Goal: Find specific page/section: Find specific page/section

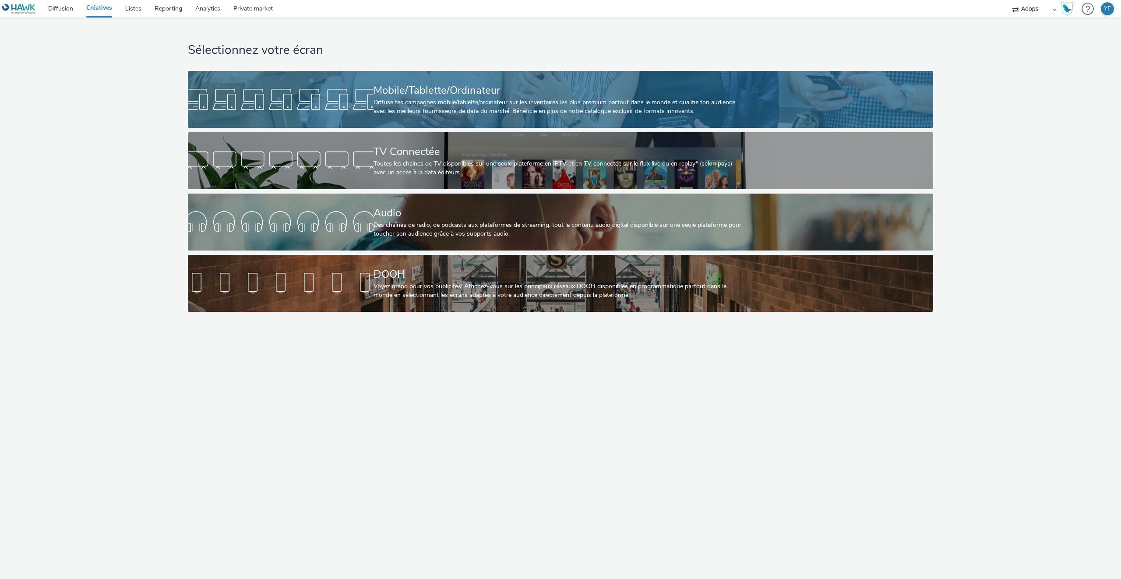
click at [397, 100] on div "Diffuse tes campagnes mobile/tablette/ordinateur sur les inventaires les plus p…" at bounding box center [559, 107] width 371 height 18
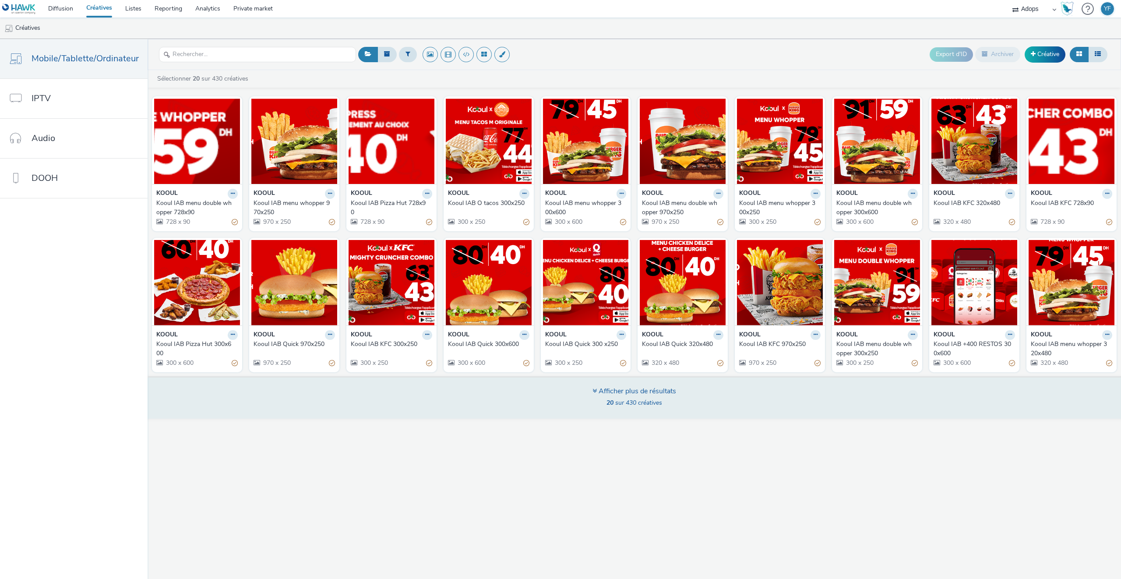
click at [629, 401] on span "20 sur 430 créatives" at bounding box center [635, 403] width 56 height 8
click at [627, 395] on div "Afficher plus de résultats" at bounding box center [635, 391] width 84 height 10
click at [597, 390] on div "Afficher plus de résultats" at bounding box center [635, 391] width 84 height 10
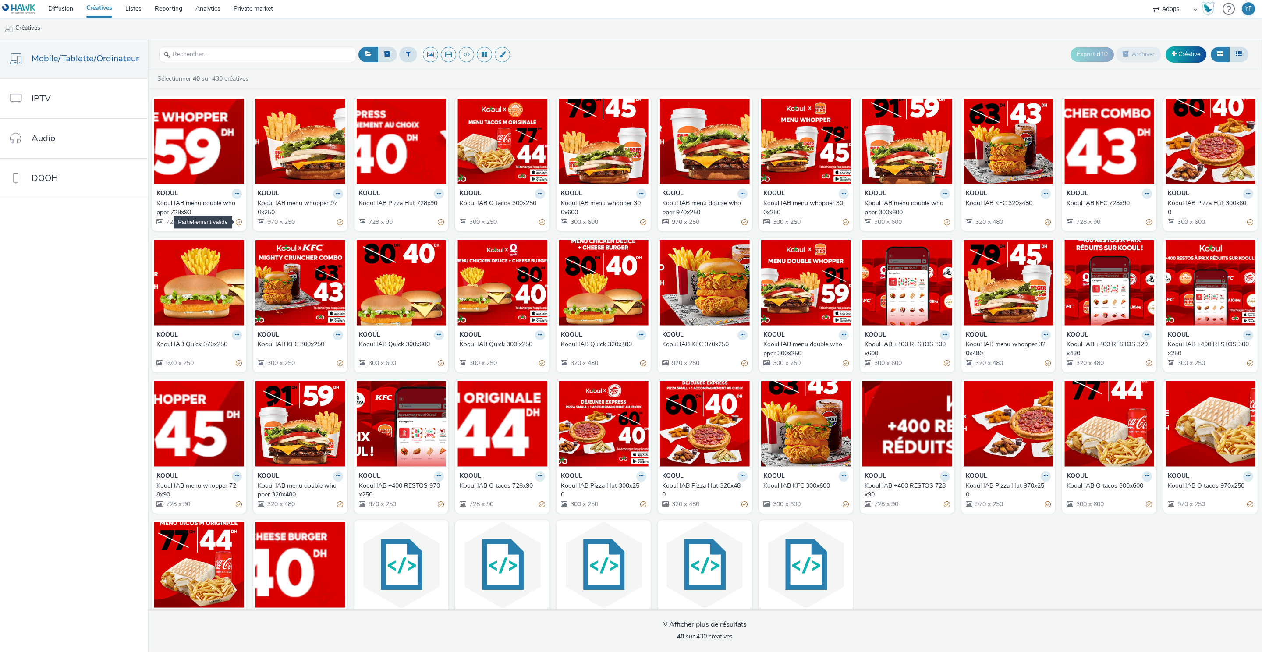
click at [237, 225] on div "Partiellement valide" at bounding box center [239, 222] width 6 height 9
click at [236, 222] on div "Partiellement valide" at bounding box center [239, 222] width 6 height 9
click at [177, 222] on span "728 x 90" at bounding box center [177, 222] width 25 height 8
click at [194, 164] on img at bounding box center [199, 141] width 90 height 85
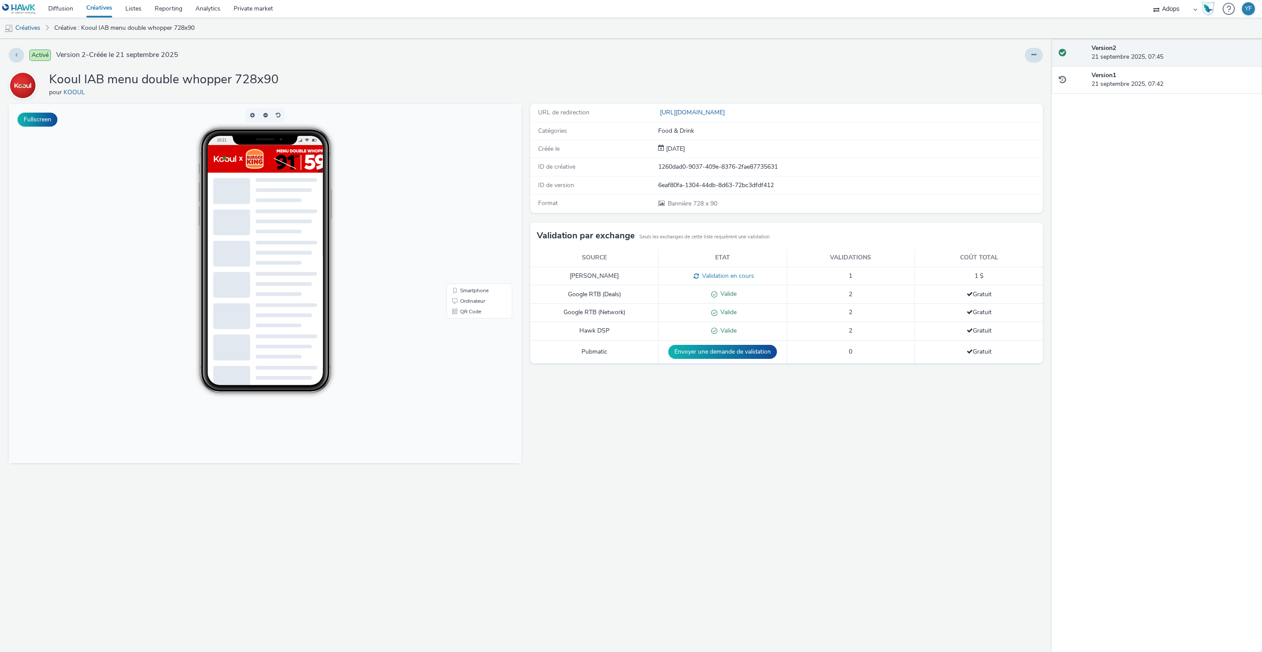
click at [109, 6] on link "Créatives" at bounding box center [99, 9] width 39 height 18
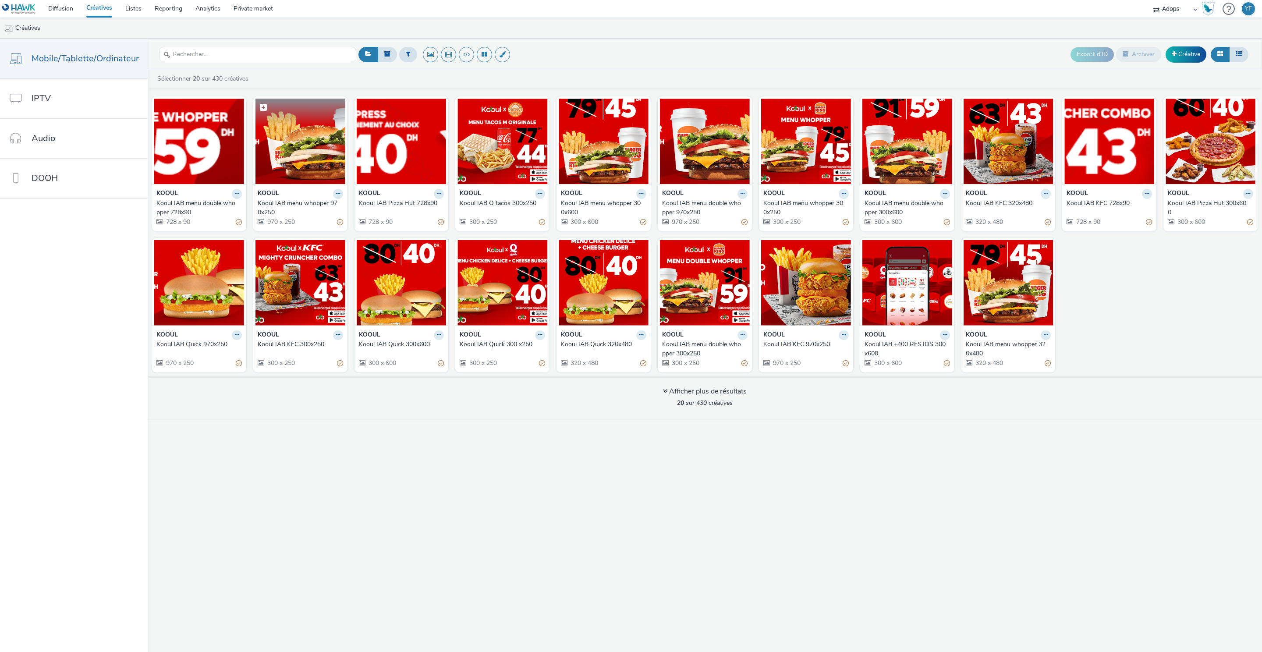
click at [307, 164] on img at bounding box center [300, 141] width 90 height 85
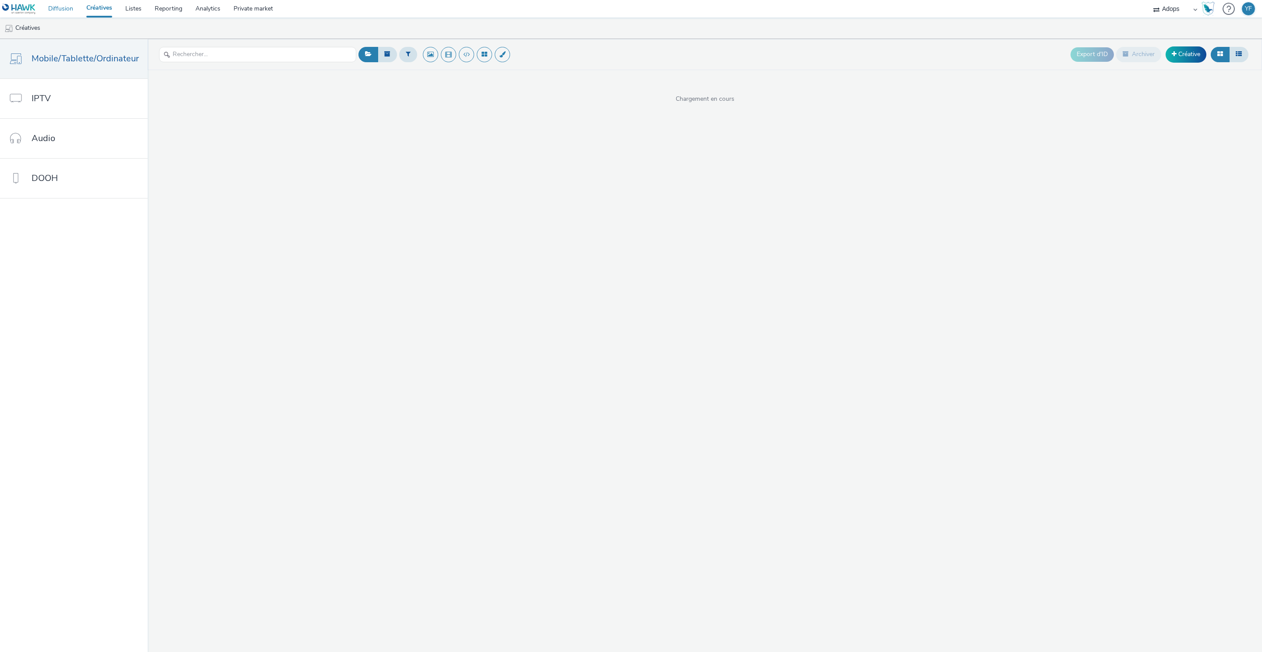
click at [63, 6] on link "Diffusion" at bounding box center [61, 9] width 38 height 18
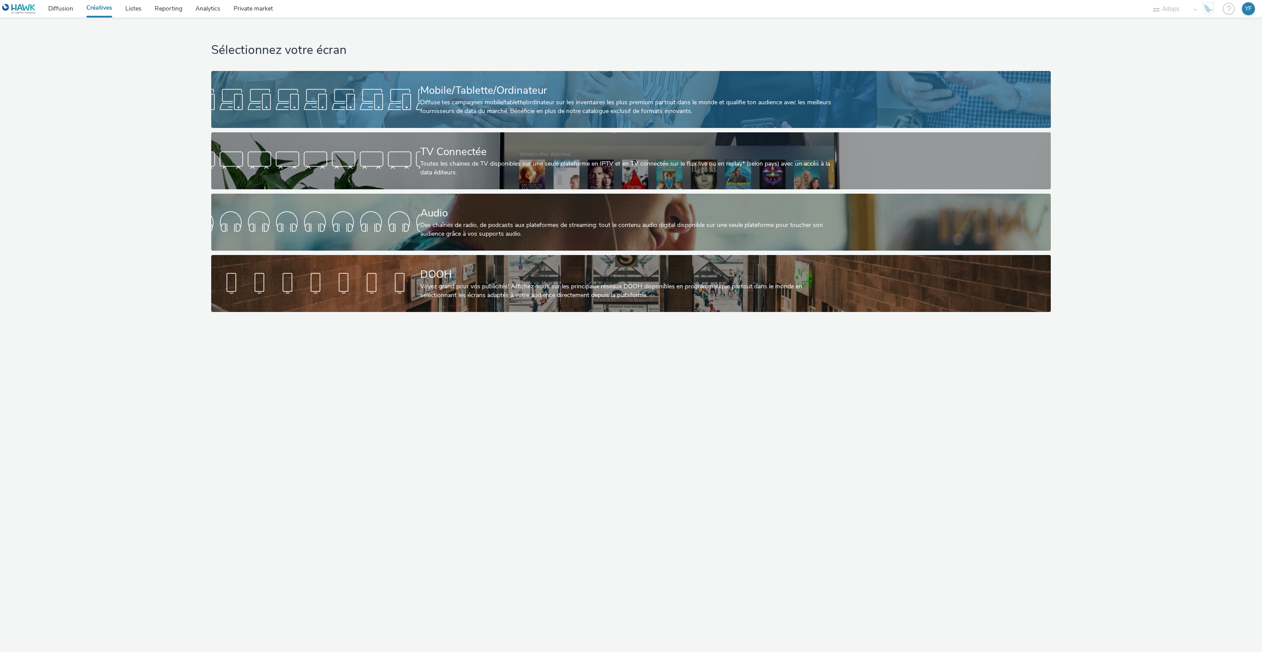
click at [601, 95] on div "Mobile/Tablette/Ordinateur" at bounding box center [629, 90] width 418 height 15
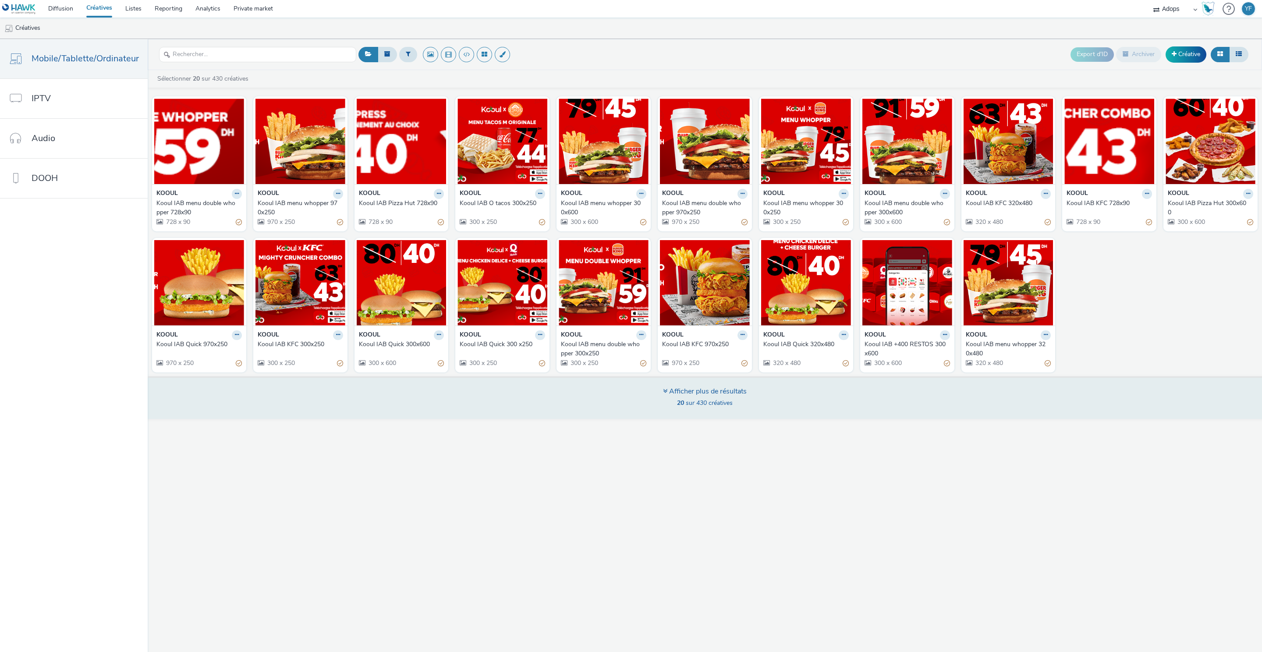
click at [703, 391] on div "Afficher plus de résultats" at bounding box center [705, 391] width 84 height 10
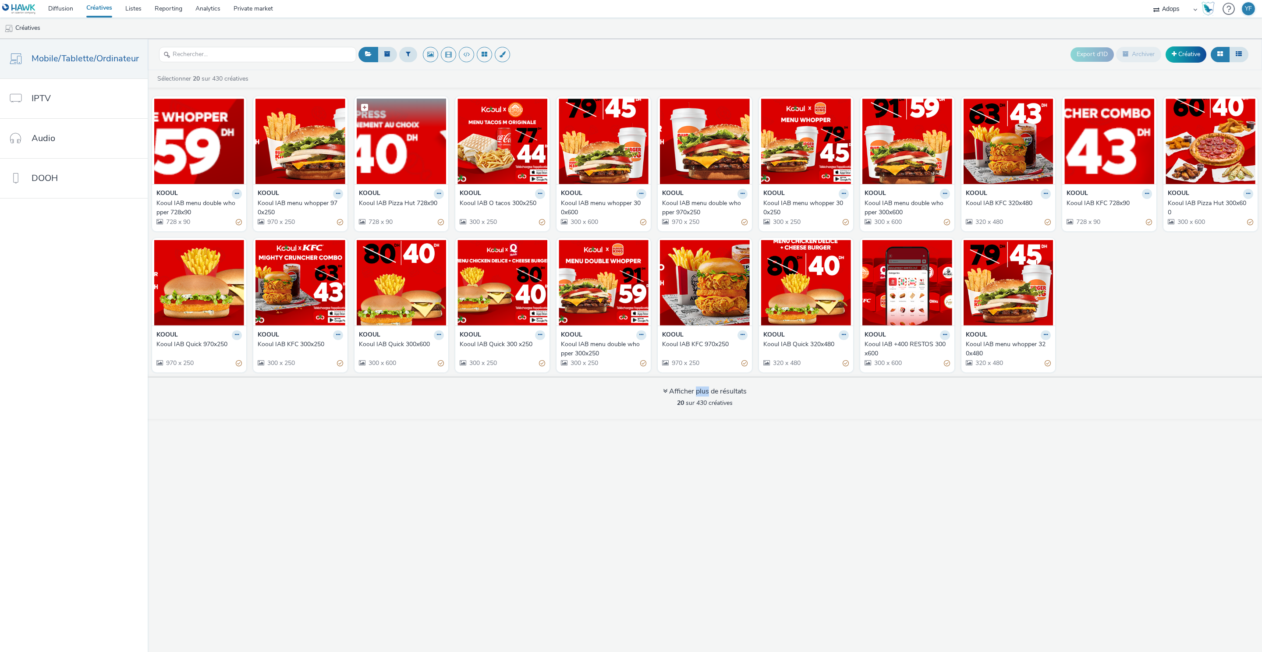
click at [408, 153] on img at bounding box center [402, 141] width 90 height 85
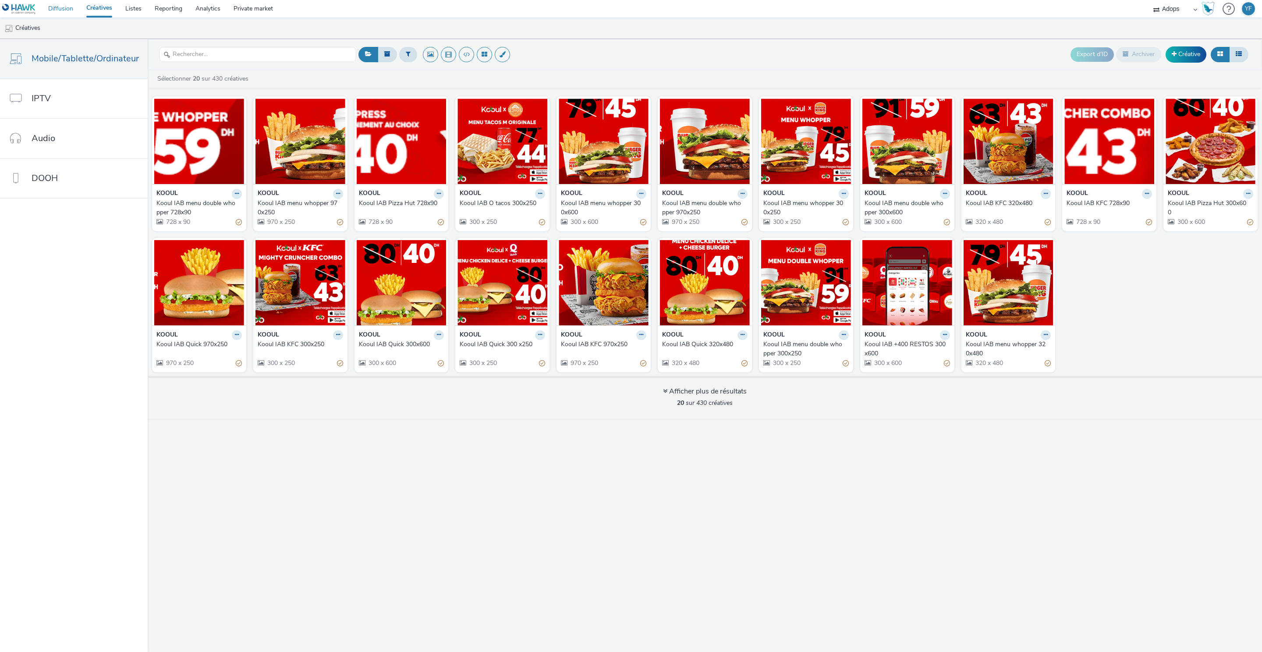
click at [62, 9] on link "Diffusion" at bounding box center [61, 9] width 38 height 18
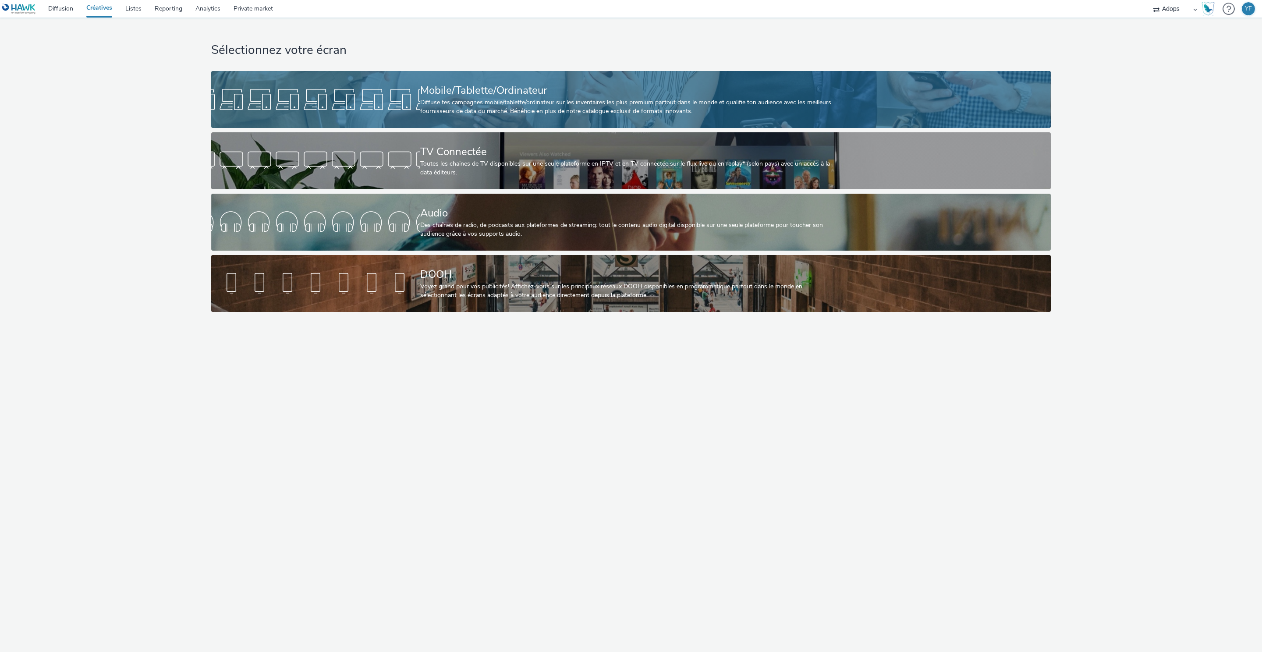
click at [352, 75] on link "Mobile/Tablette/Ordinateur Diffuse tes campagnes mobile/tablette/ordinateur sur…" at bounding box center [630, 99] width 839 height 57
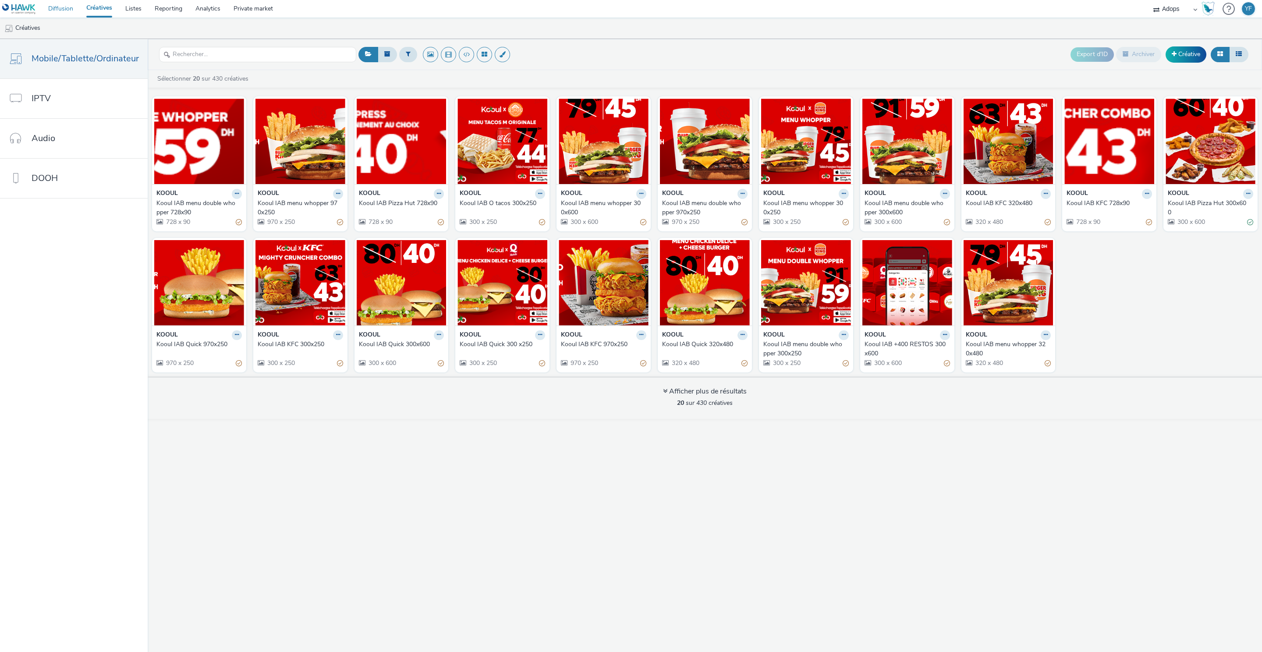
click at [46, 5] on link "Diffusion" at bounding box center [61, 9] width 38 height 18
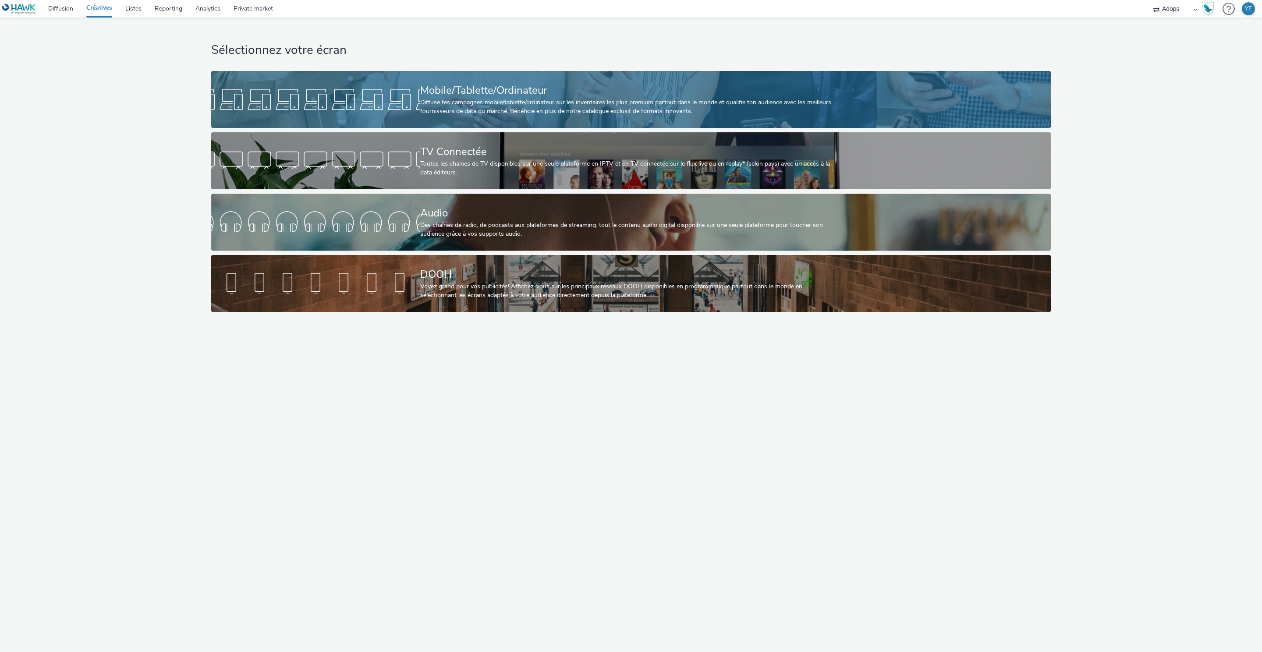
click at [518, 101] on div "Diffuse tes campagnes mobile/tablette/ordinateur sur les inventaires les plus p…" at bounding box center [629, 107] width 418 height 18
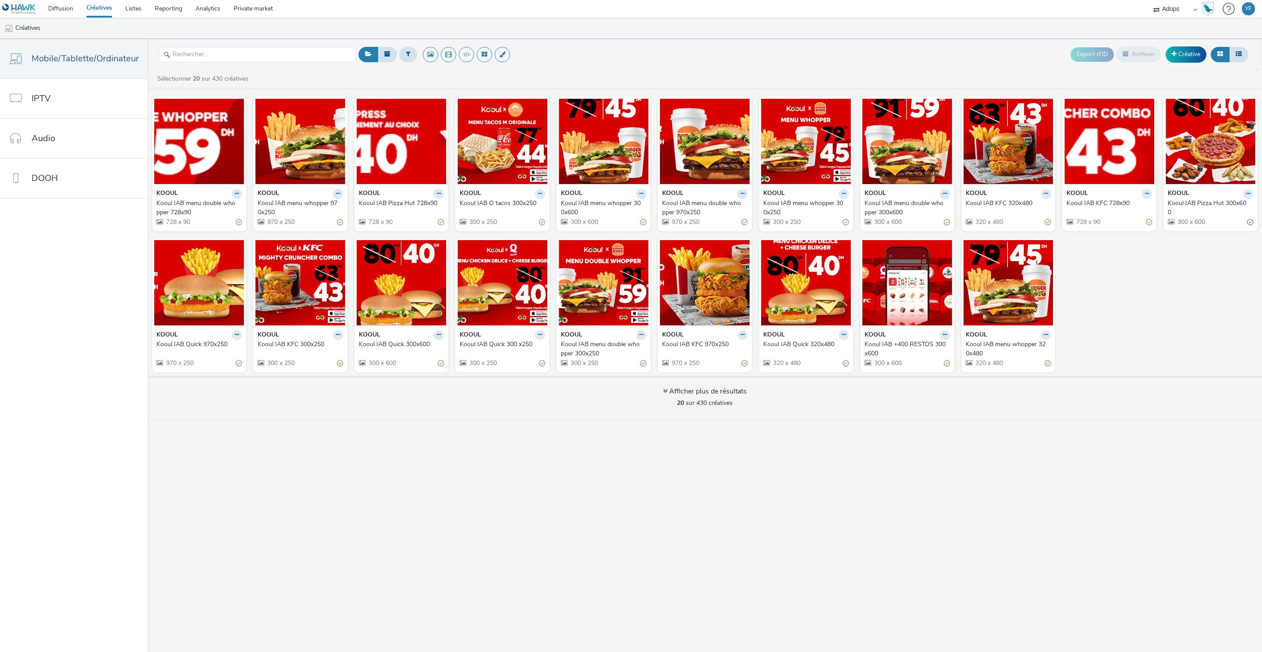
click at [105, 11] on link "Créatives" at bounding box center [99, 9] width 39 height 18
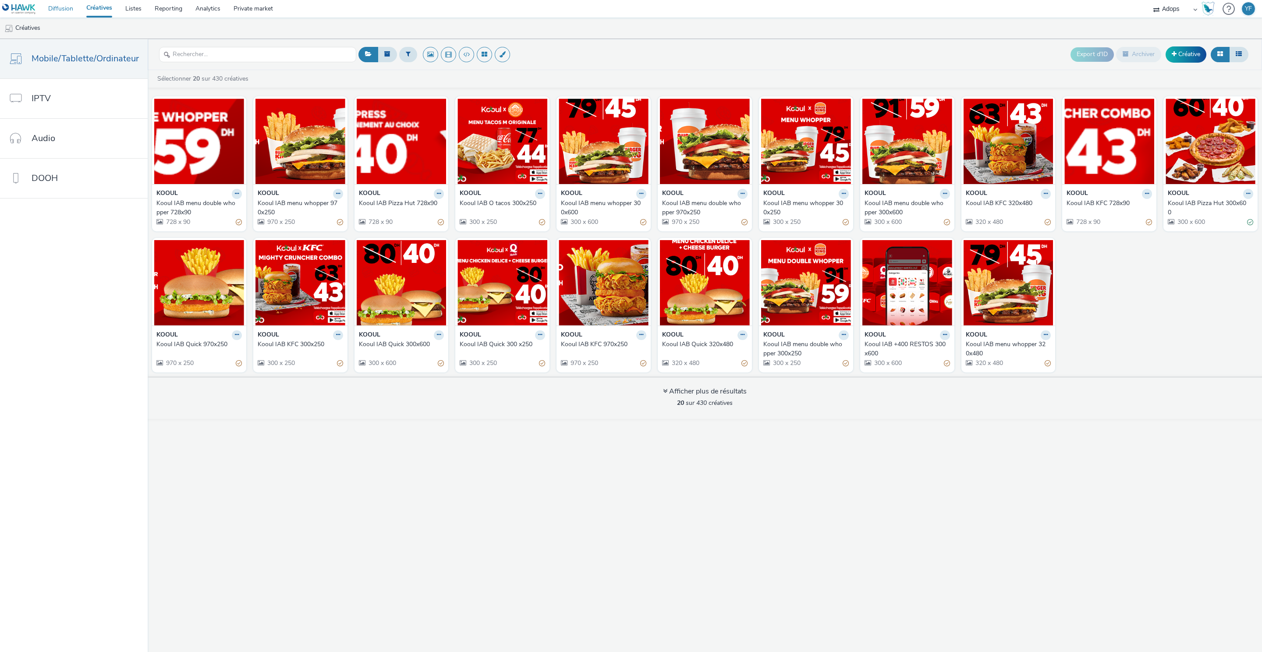
click at [59, 13] on link "Diffusion" at bounding box center [61, 9] width 38 height 18
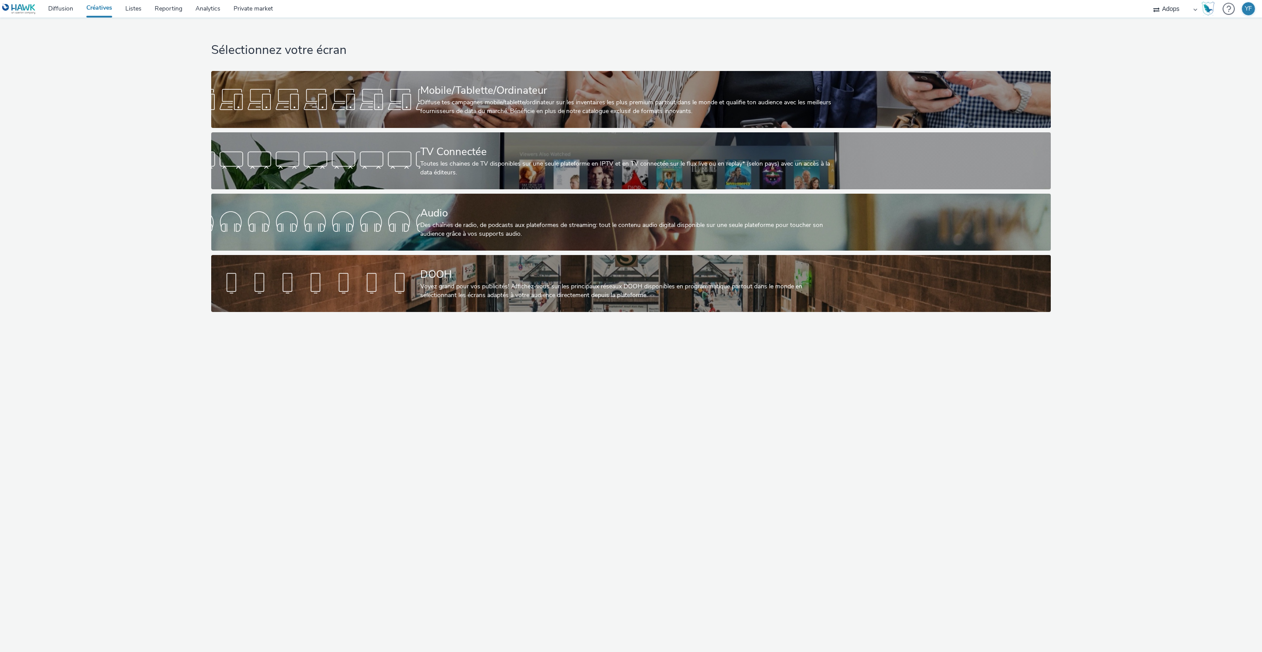
click at [100, 7] on link "Créatives" at bounding box center [99, 9] width 39 height 18
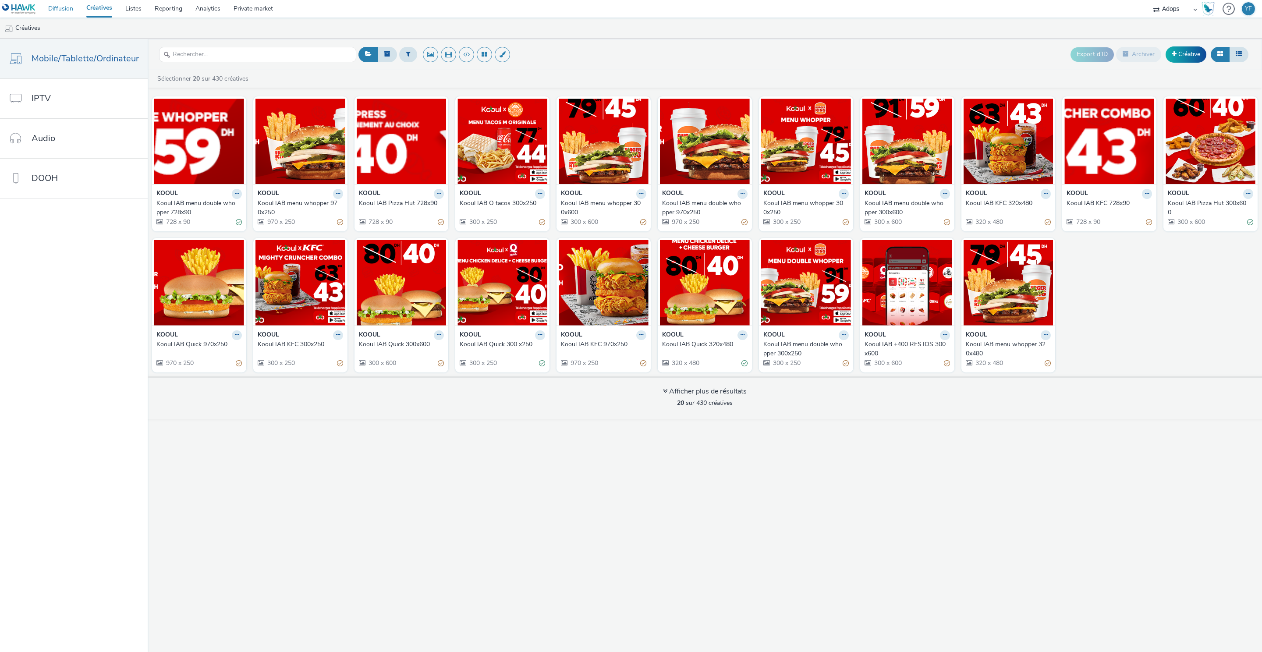
click at [67, 7] on link "Diffusion" at bounding box center [61, 9] width 38 height 18
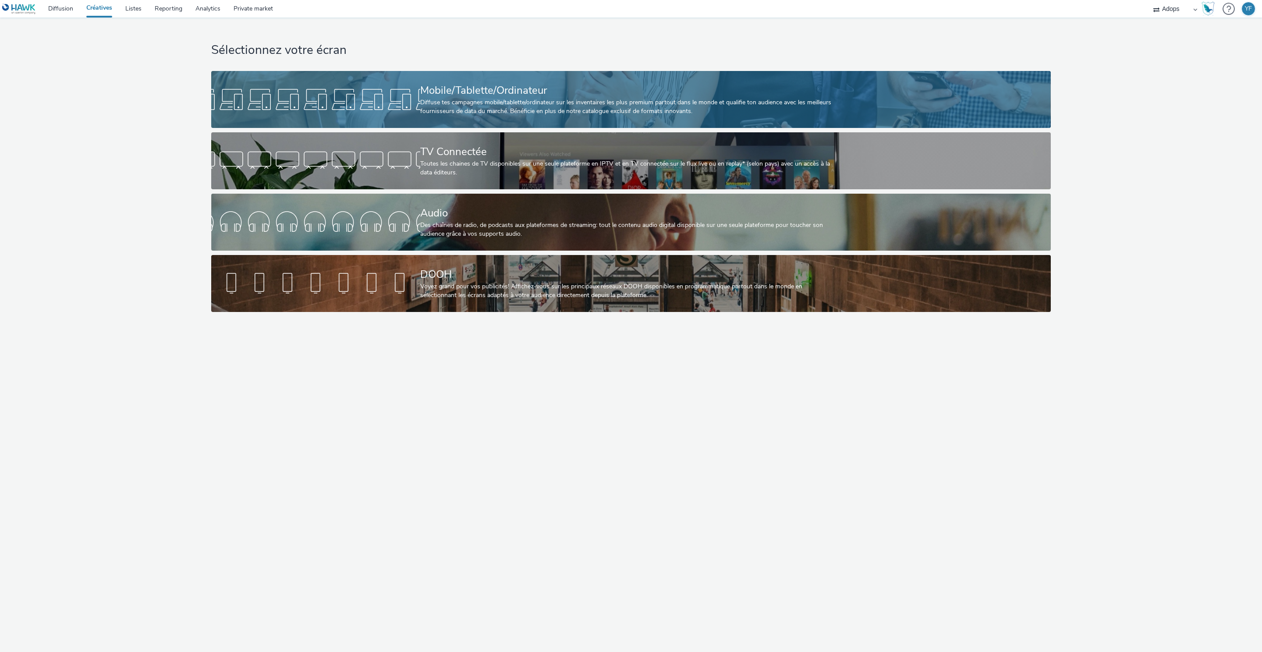
click at [360, 91] on div at bounding box center [315, 99] width 209 height 28
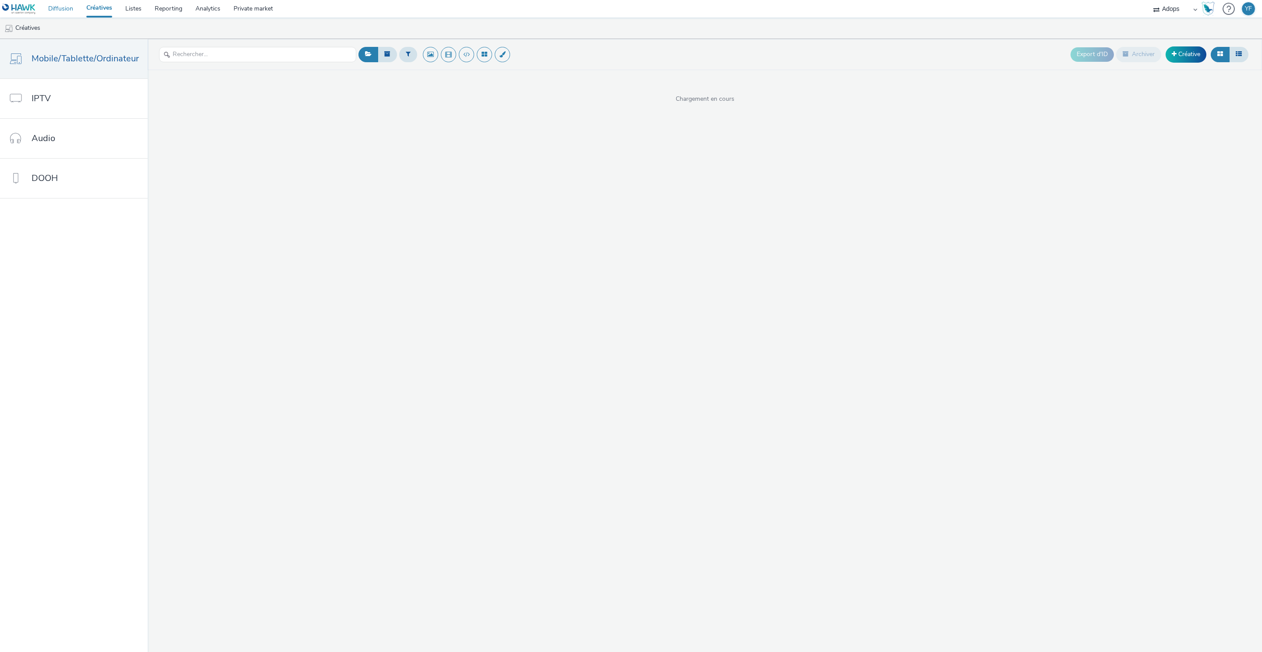
click at [62, 4] on link "Diffusion" at bounding box center [61, 9] width 38 height 18
